Goal: Information Seeking & Learning: Understand process/instructions

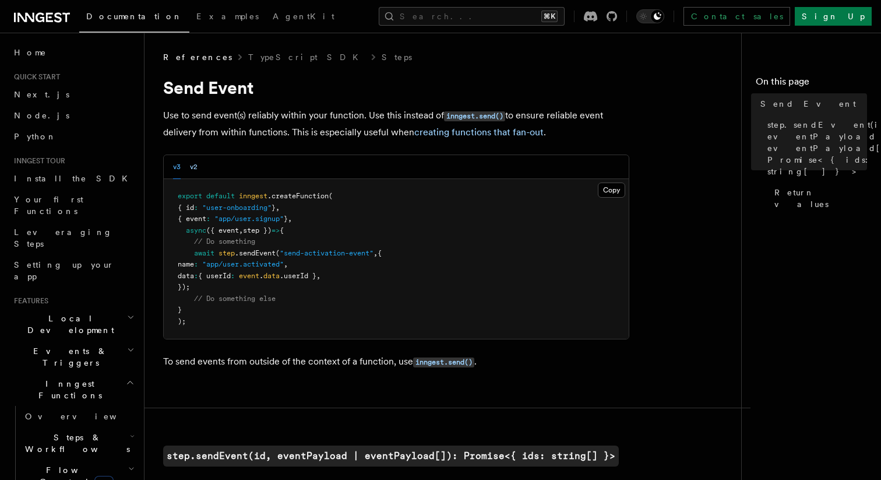
click at [196, 173] on button "v2" at bounding box center [194, 167] width 8 height 24
click at [176, 168] on button "v3" at bounding box center [177, 167] width 8 height 24
click at [205, 167] on div "v3 v2" at bounding box center [396, 167] width 465 height 24
click at [195, 166] on button "v2" at bounding box center [194, 167] width 8 height 24
click at [180, 165] on button "v3" at bounding box center [177, 167] width 8 height 24
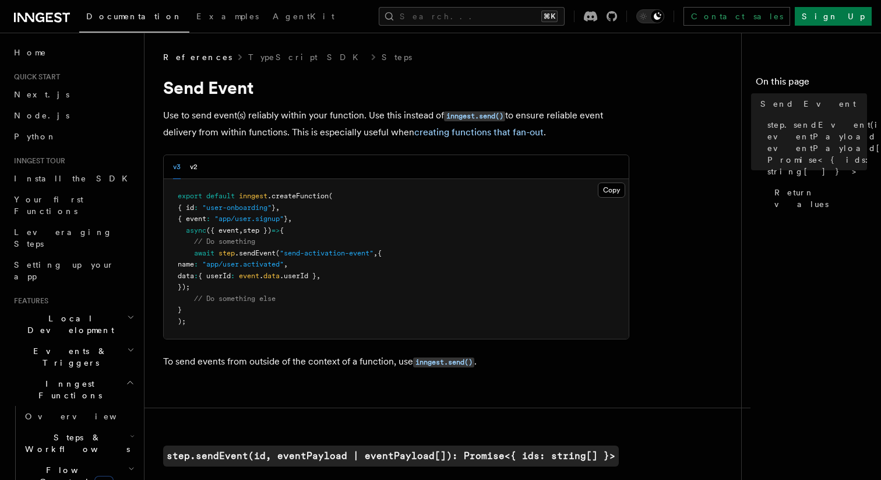
click at [199, 166] on div "v3 v2" at bounding box center [396, 167] width 465 height 24
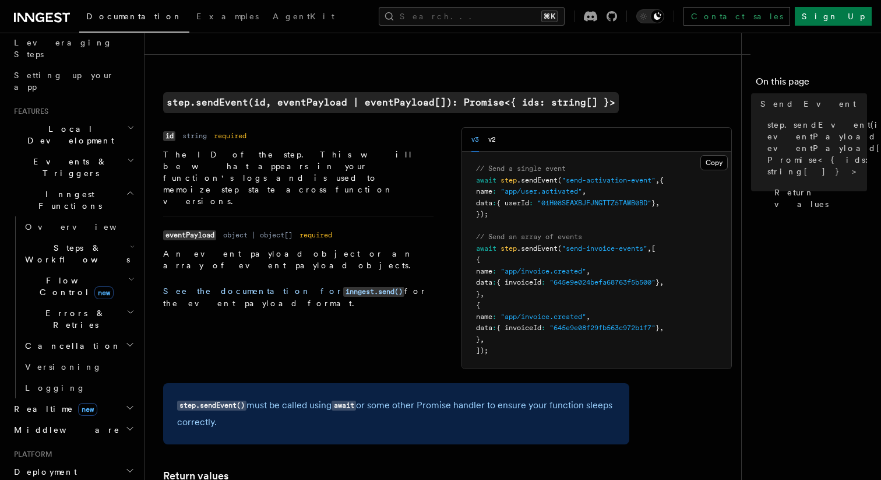
scroll to position [334, 0]
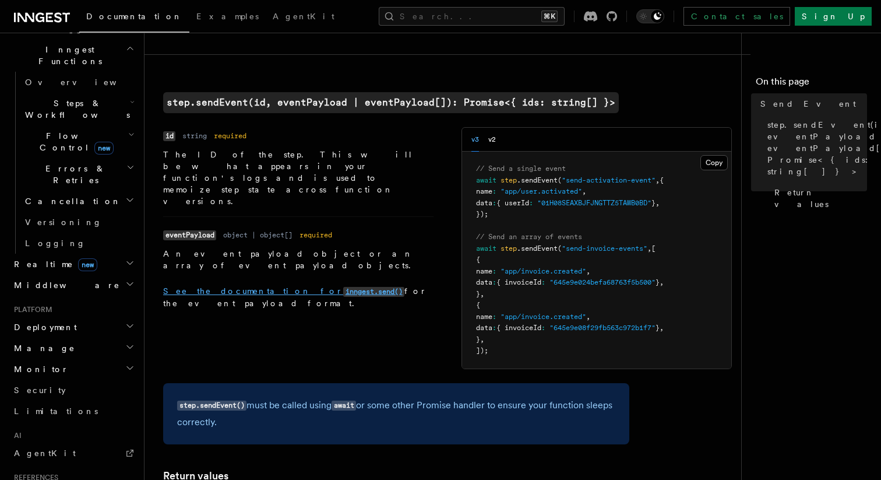
click at [253, 286] on link "See the documentation for inngest.send()" at bounding box center [283, 290] width 241 height 9
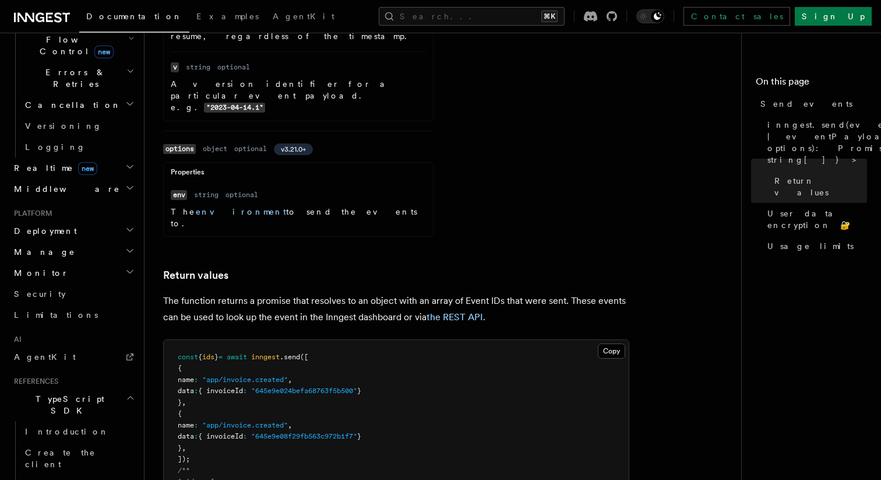
scroll to position [1185, 0]
